Goal: Task Accomplishment & Management: Use online tool/utility

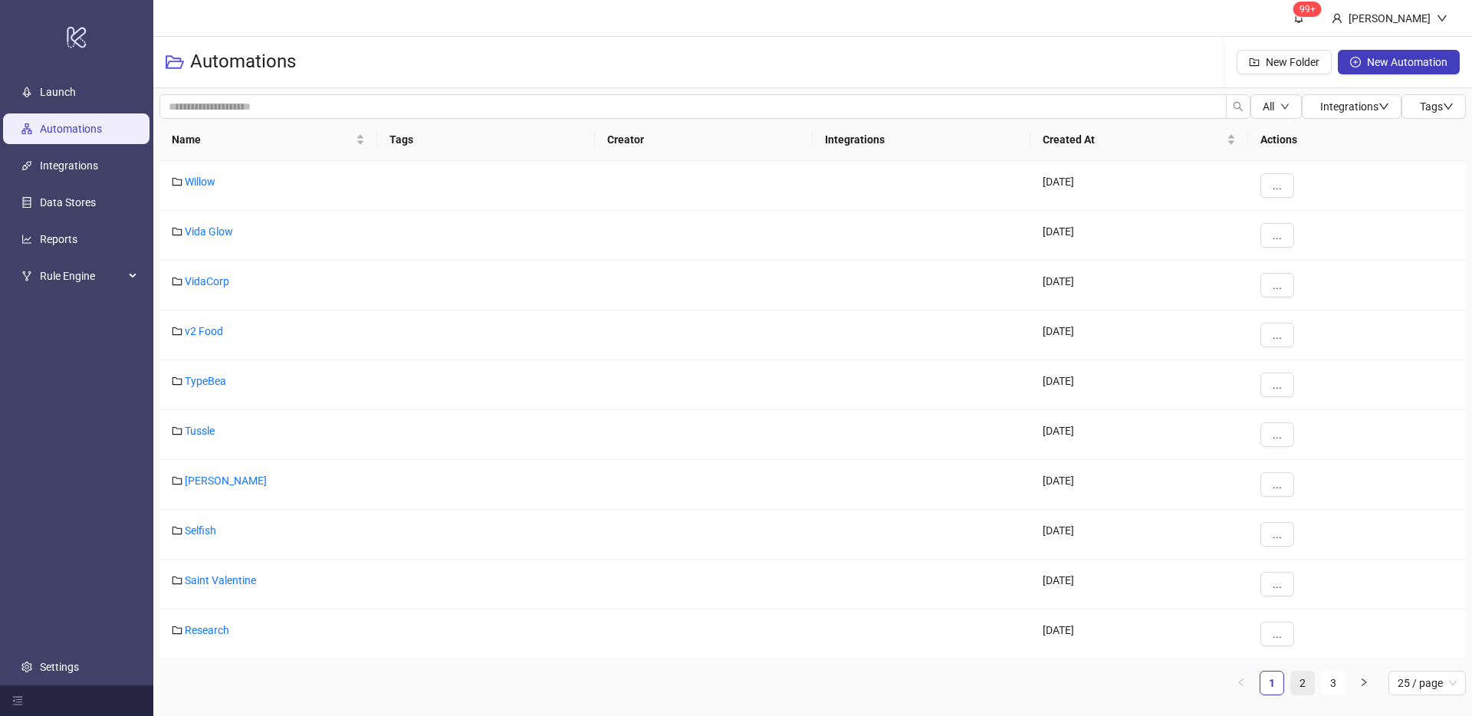
click at [1300, 687] on link "2" at bounding box center [1302, 683] width 23 height 23
click at [187, 584] on link "ATP" at bounding box center [194, 580] width 19 height 12
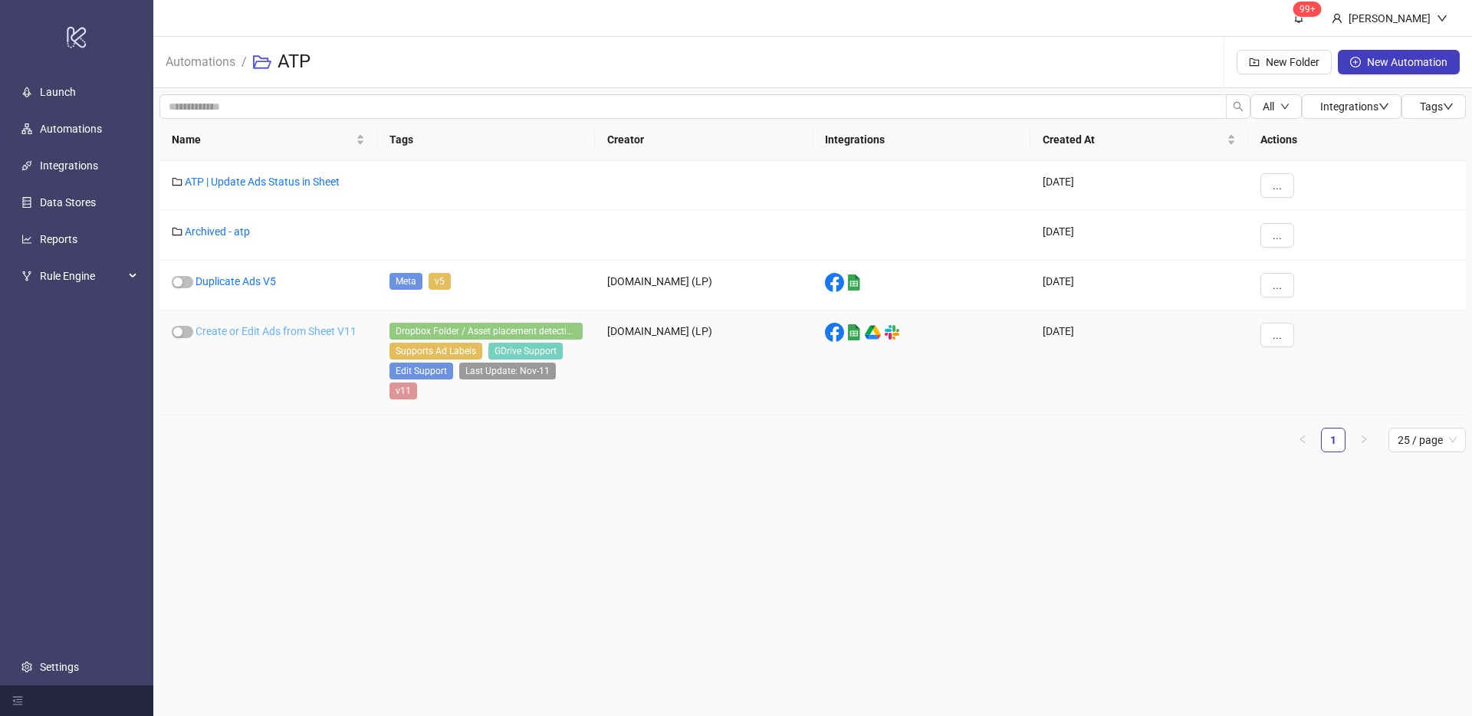
click at [313, 325] on link "Create or Edit Ads from Sheet V11" at bounding box center [276, 331] width 161 height 12
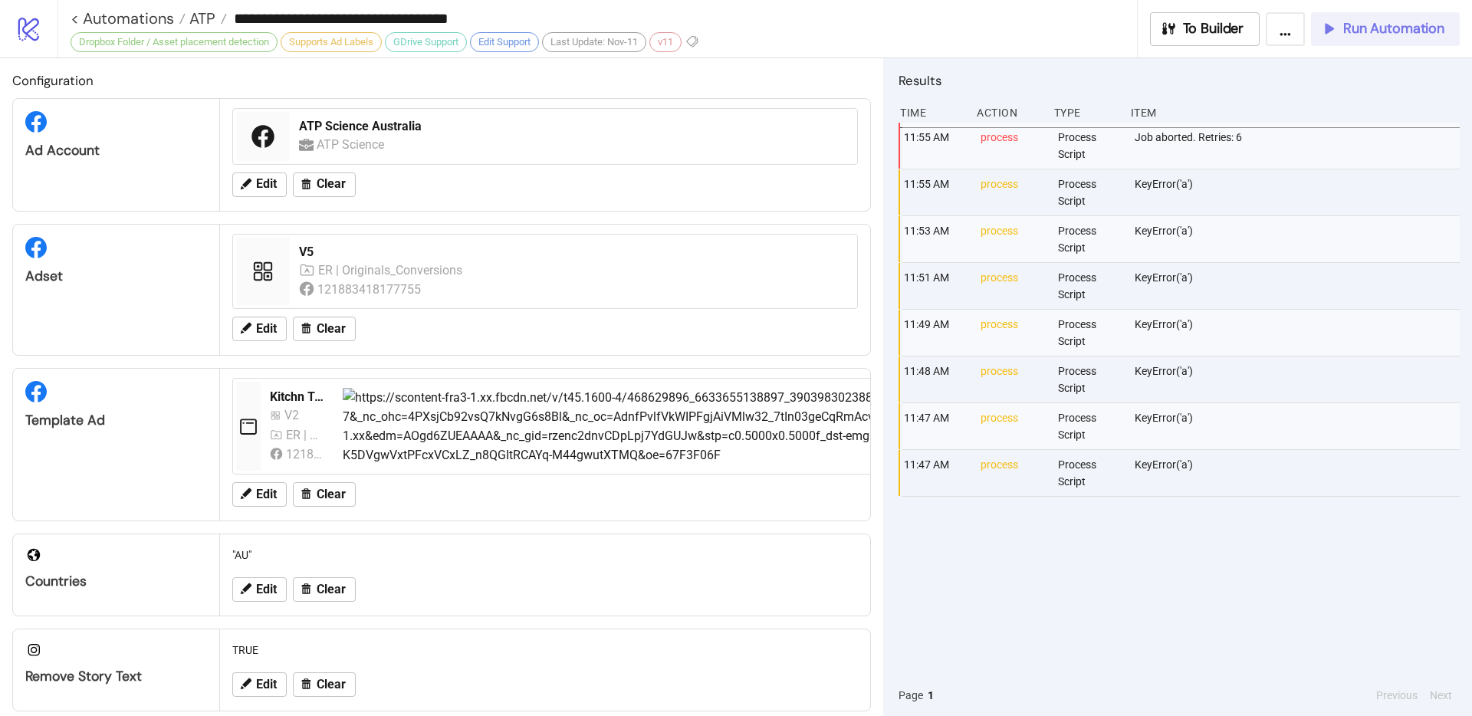
click at [1345, 23] on span "Run Automation" at bounding box center [1393, 29] width 101 height 18
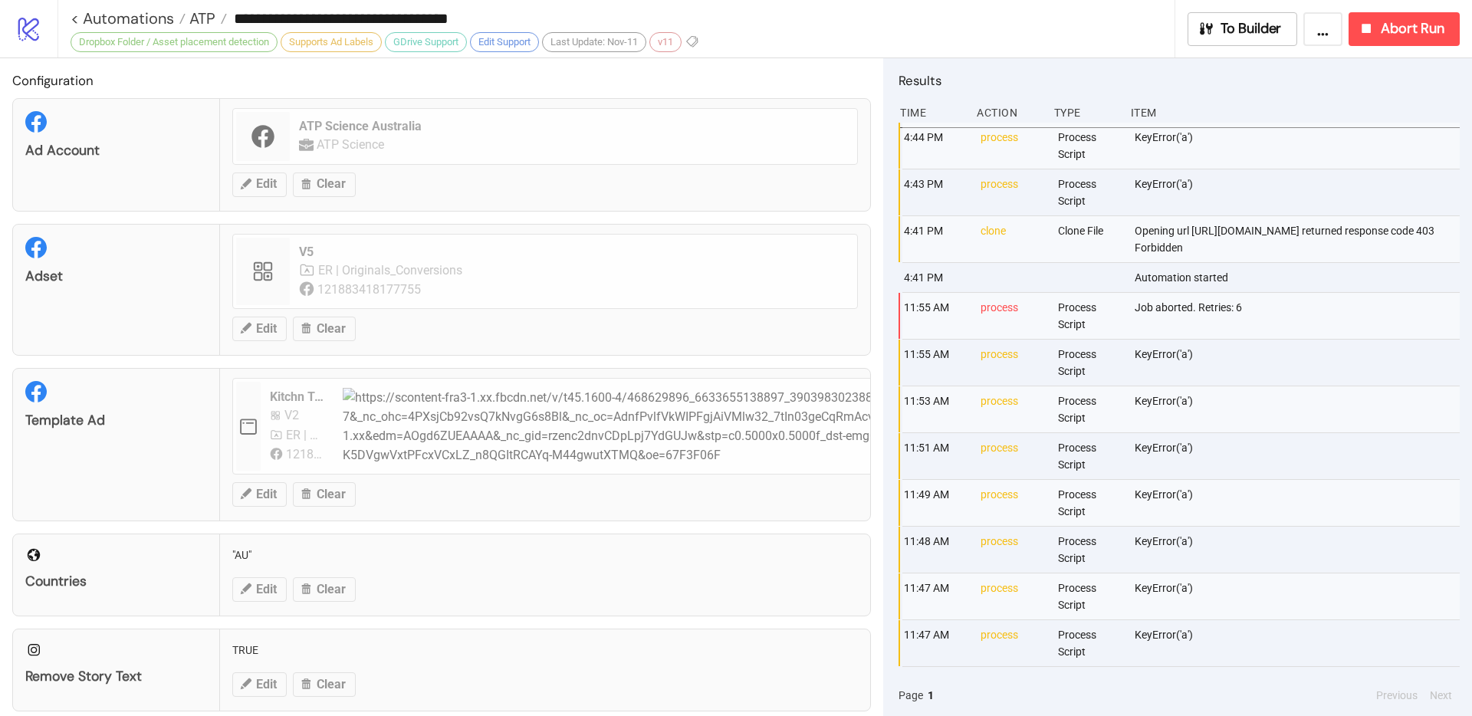
click at [470, 495] on div "Template Ad Kitchn Template V2 ER | Originals_Conversions 121883418177755 Edit …" at bounding box center [441, 445] width 859 height 154
